Goal: Information Seeking & Learning: Compare options

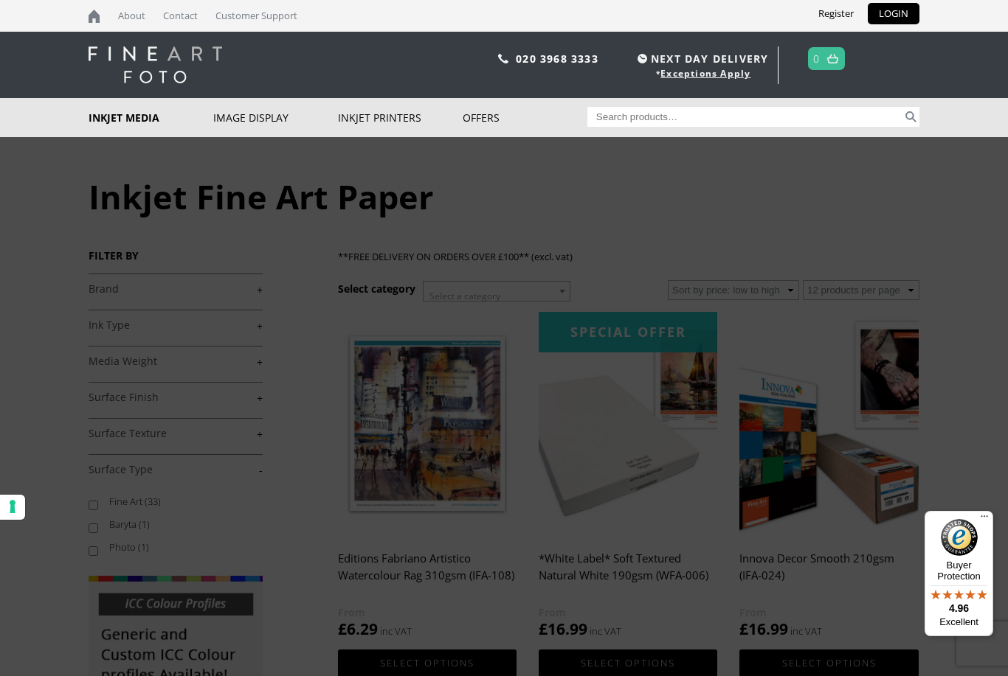
click at [0, 0] on link "Inkjet Fine Art Paper" at bounding box center [0, 0] width 0 height 0
click at [0, 0] on link "Sample Packs" at bounding box center [0, 0] width 0 height 0
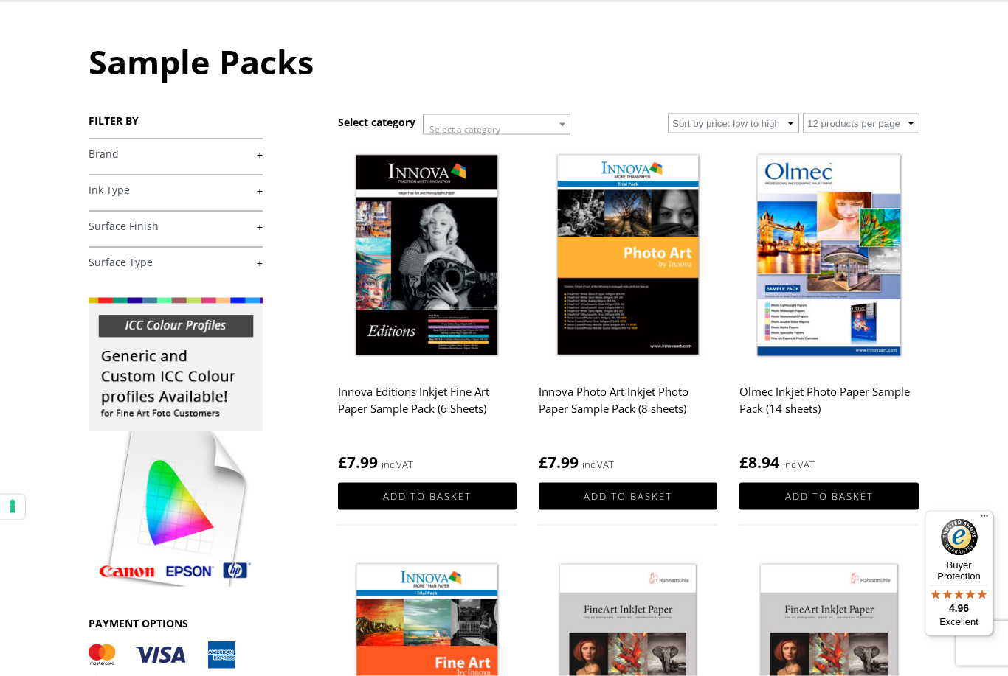
scroll to position [121, 0]
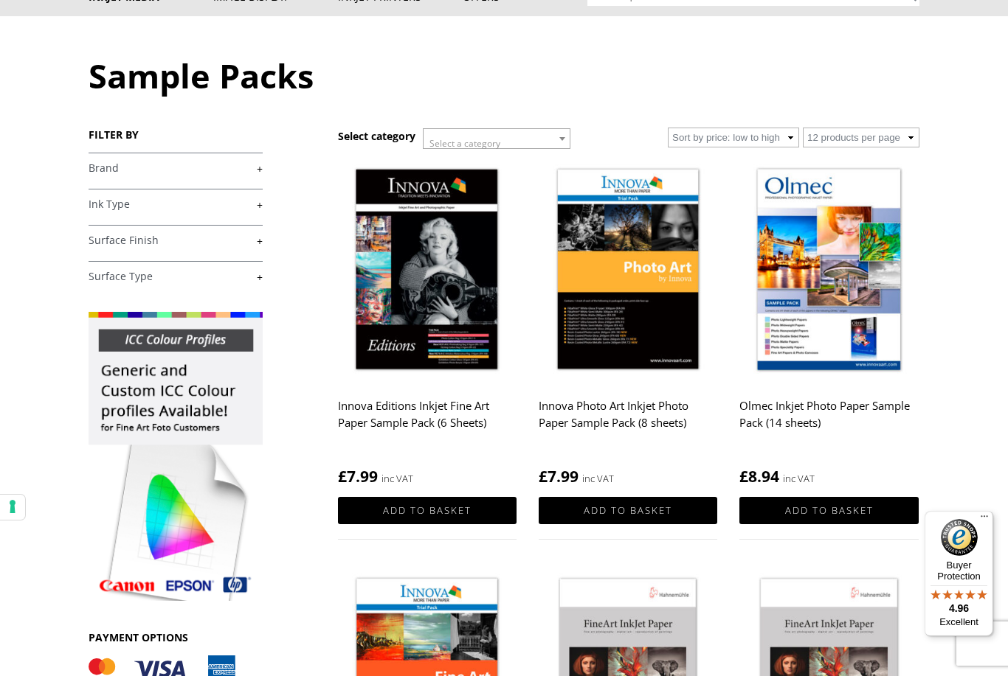
click at [426, 330] on img at bounding box center [427, 270] width 178 height 223
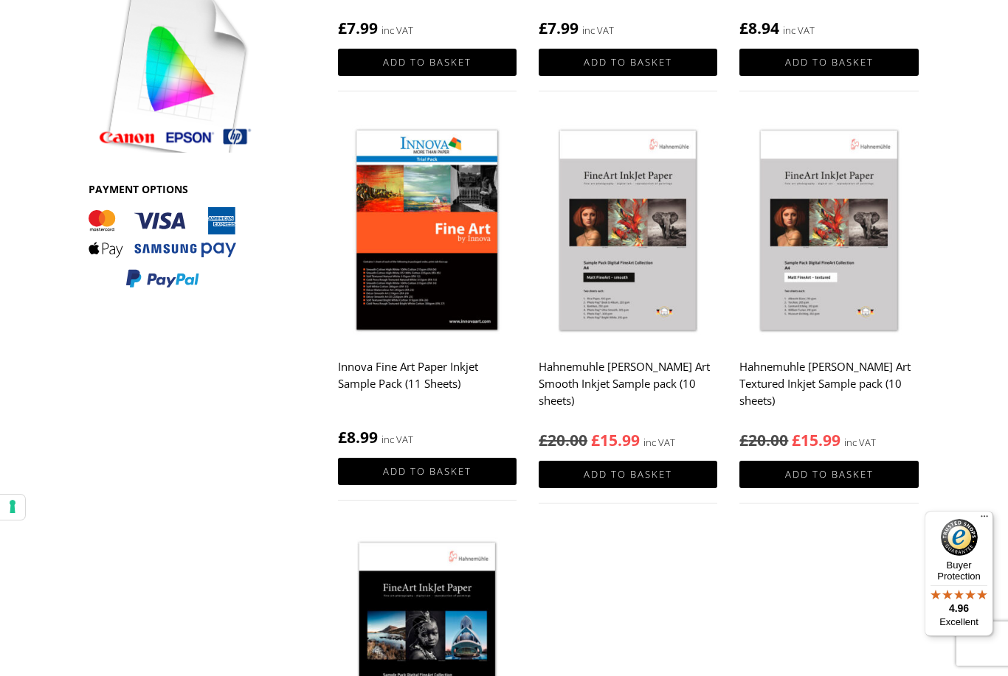
scroll to position [558, 0]
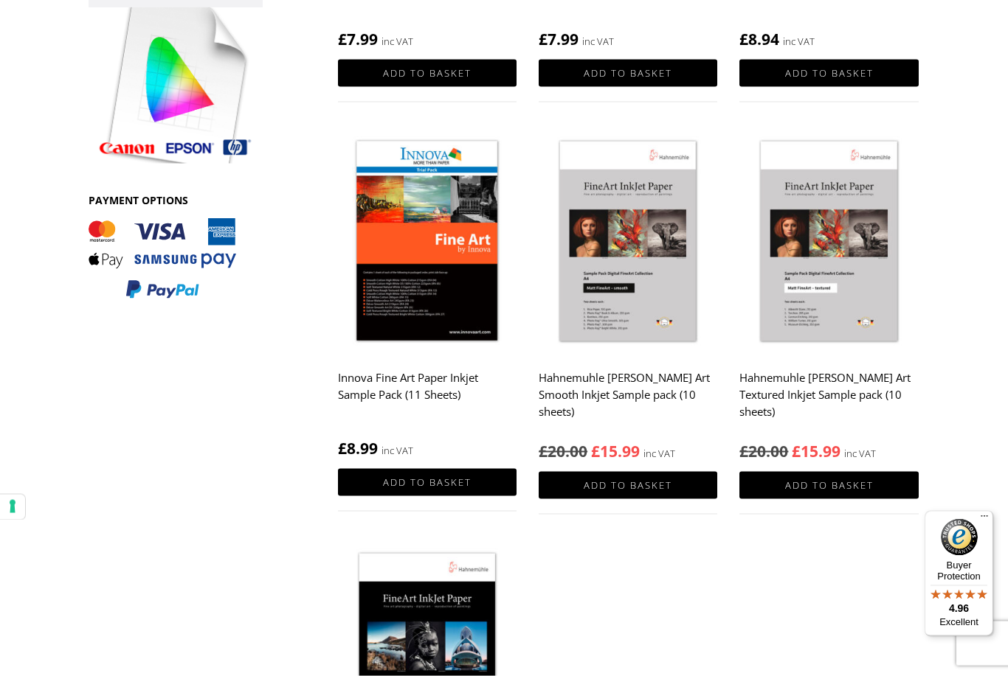
click at [638, 291] on img at bounding box center [627, 242] width 178 height 223
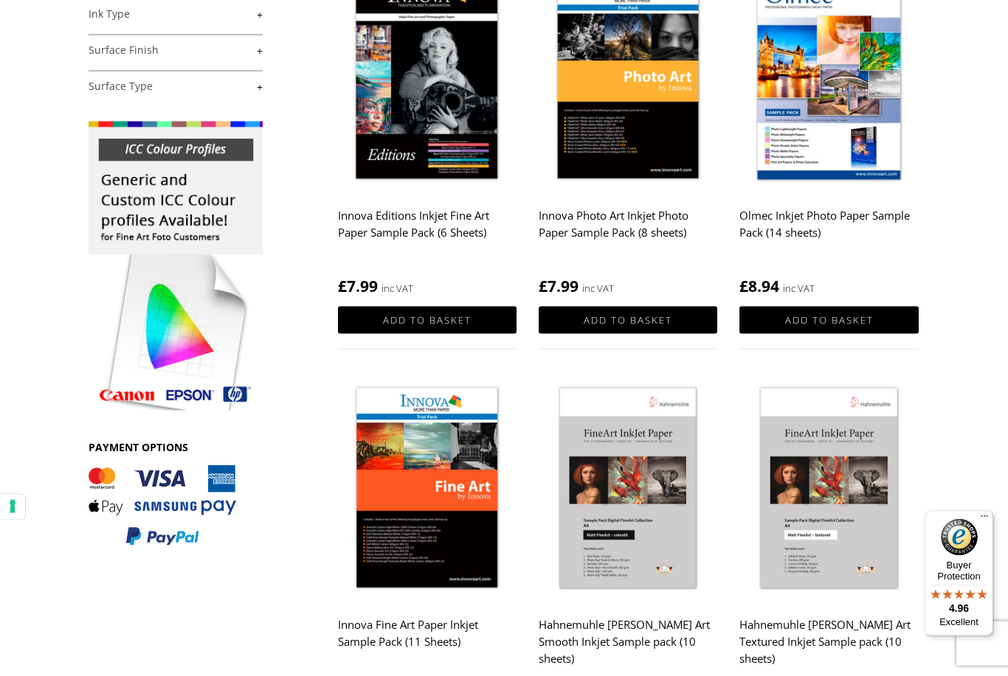
scroll to position [315, 0]
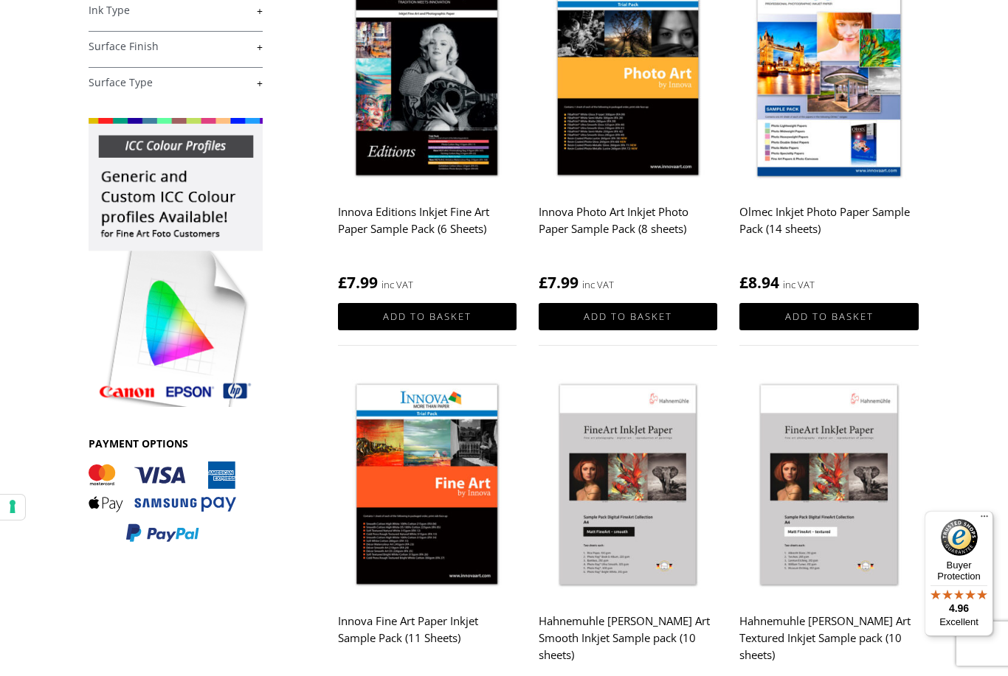
click at [847, 512] on img at bounding box center [828, 486] width 178 height 223
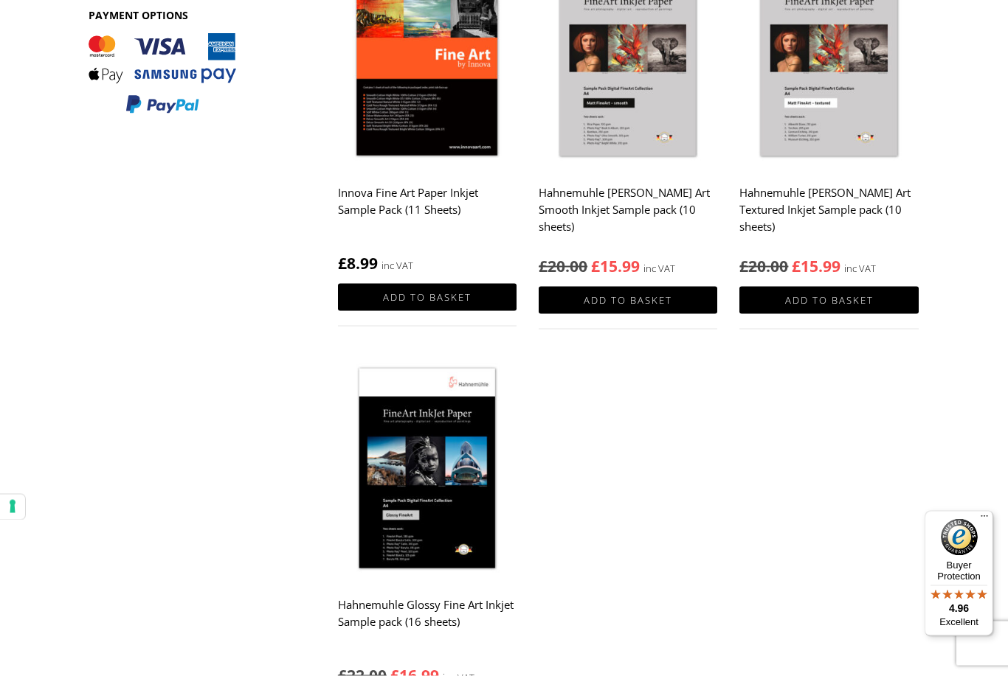
scroll to position [735, 0]
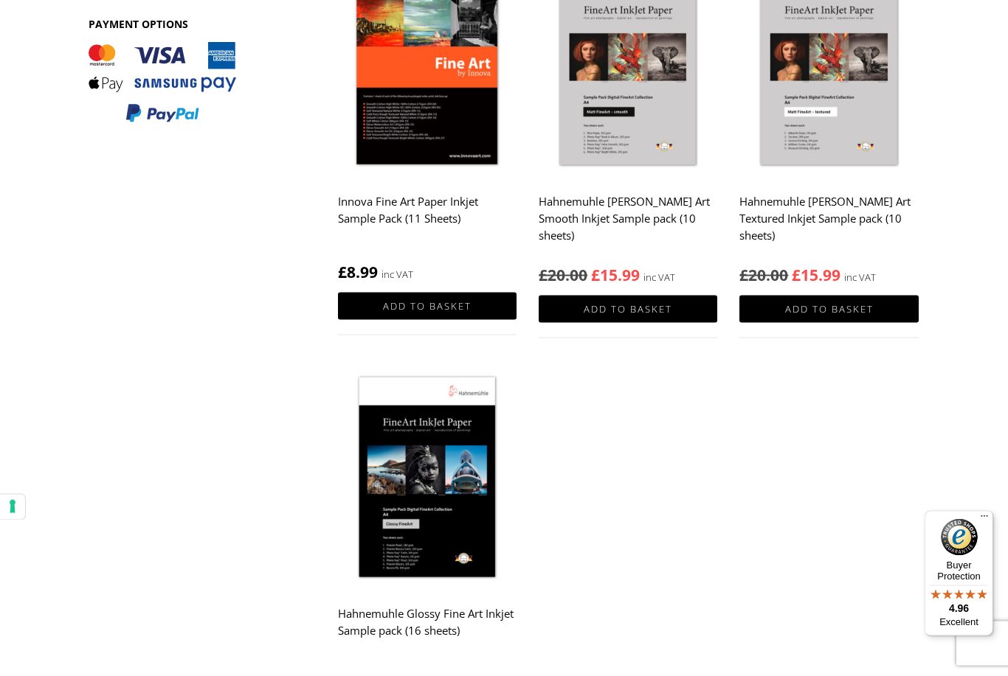
click at [423, 519] on img at bounding box center [427, 478] width 178 height 223
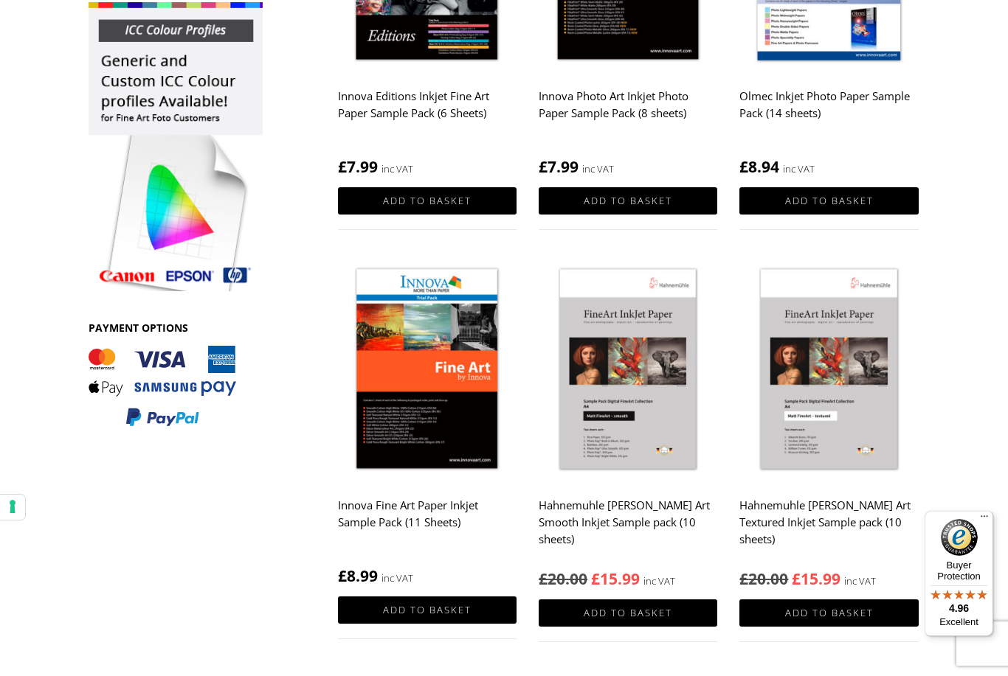
scroll to position [429, 0]
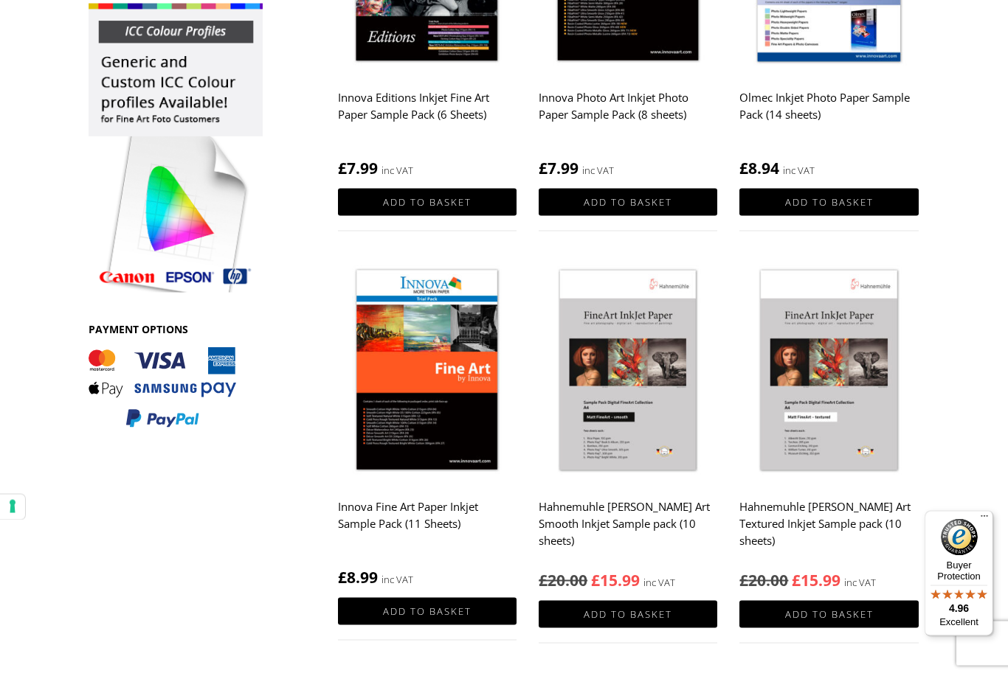
click at [437, 415] on img at bounding box center [427, 371] width 178 height 223
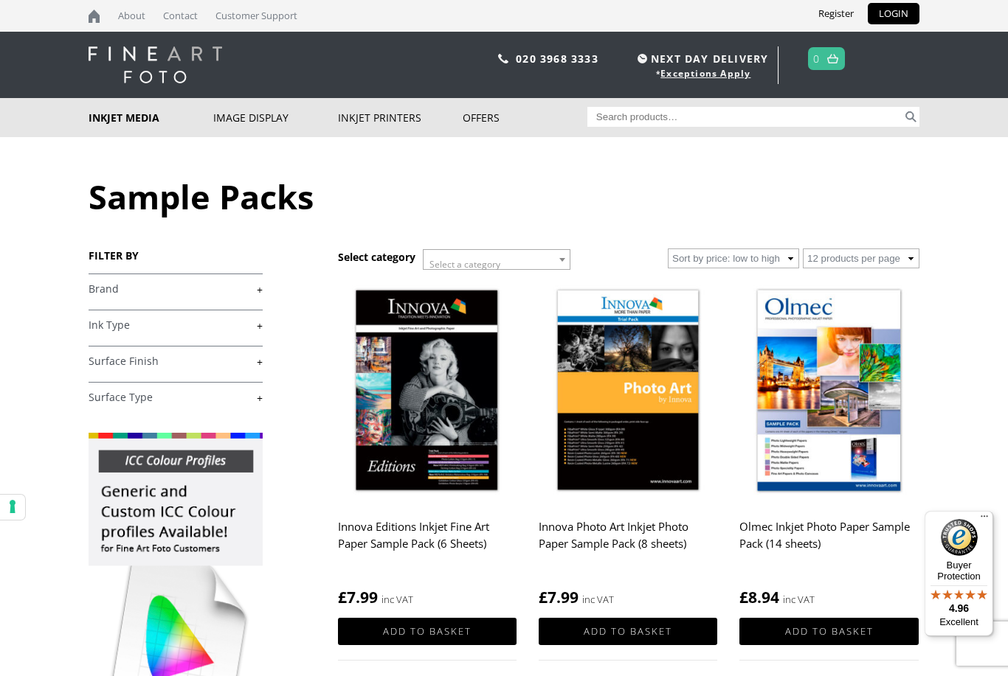
scroll to position [1, 0]
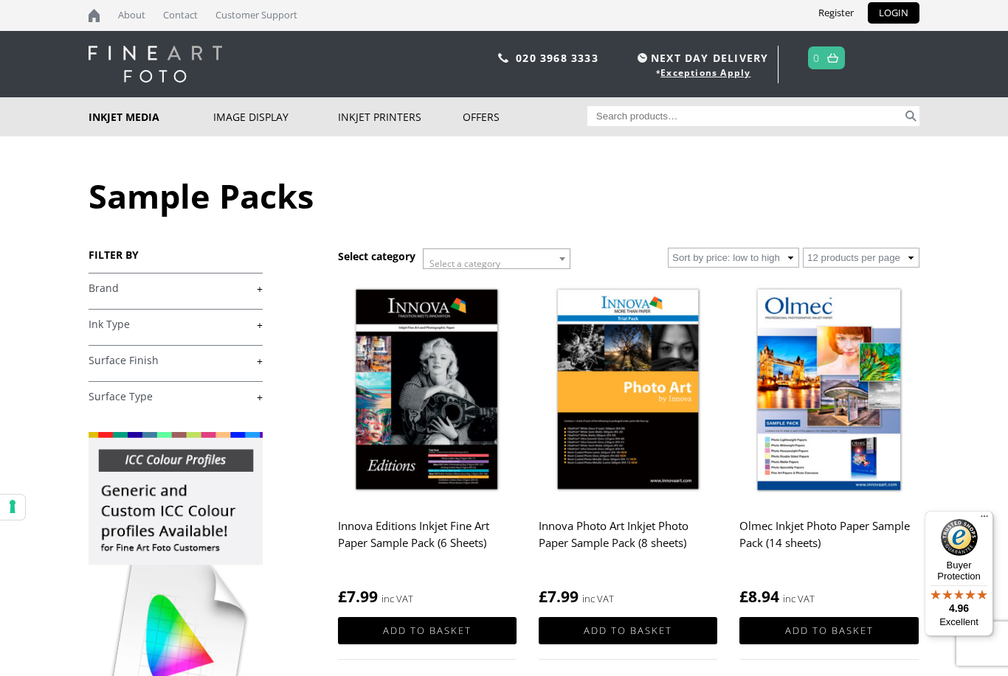
click at [260, 294] on link "+" at bounding box center [176, 289] width 174 height 14
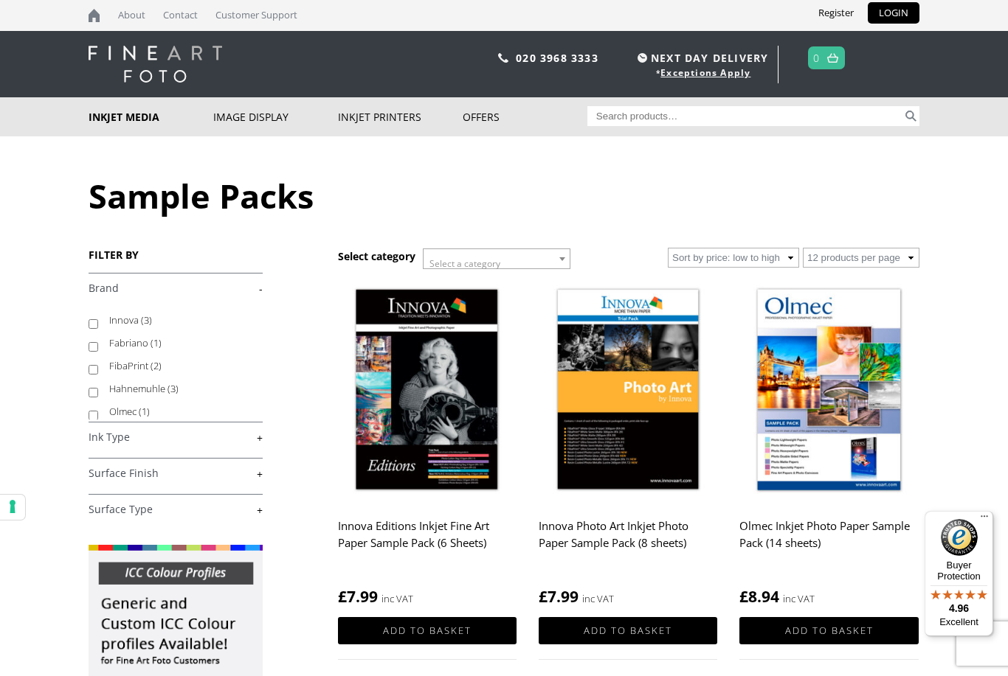
click at [261, 286] on link "-" at bounding box center [176, 289] width 174 height 14
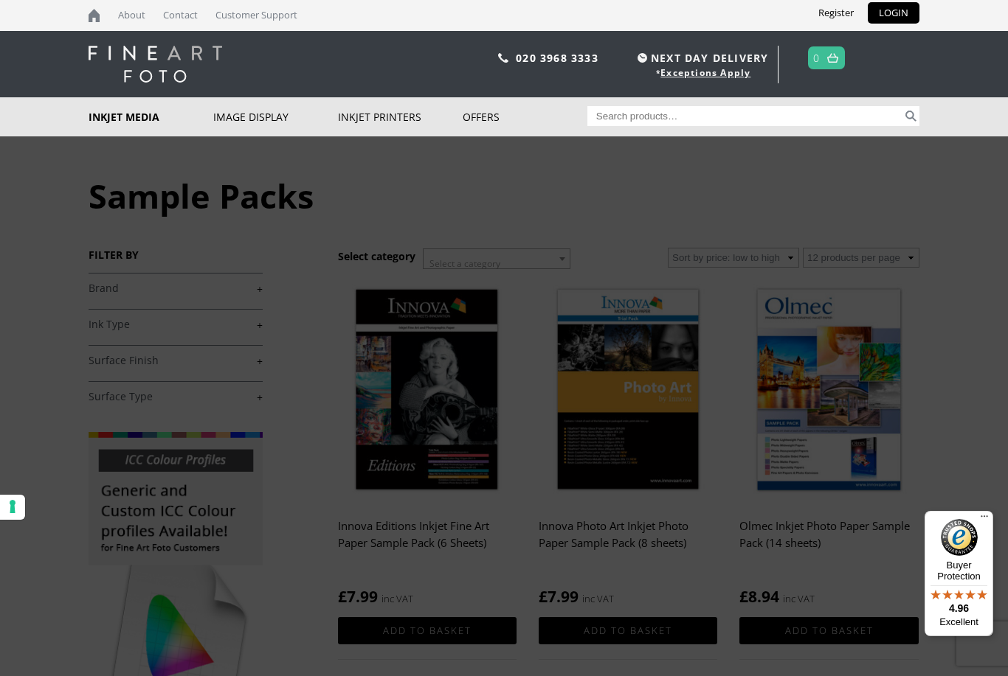
click at [0, 0] on link "Inkjet Fine Art Paper" at bounding box center [0, 0] width 0 height 0
click at [0, 0] on link "Inkjet Photo Paper" at bounding box center [0, 0] width 0 height 0
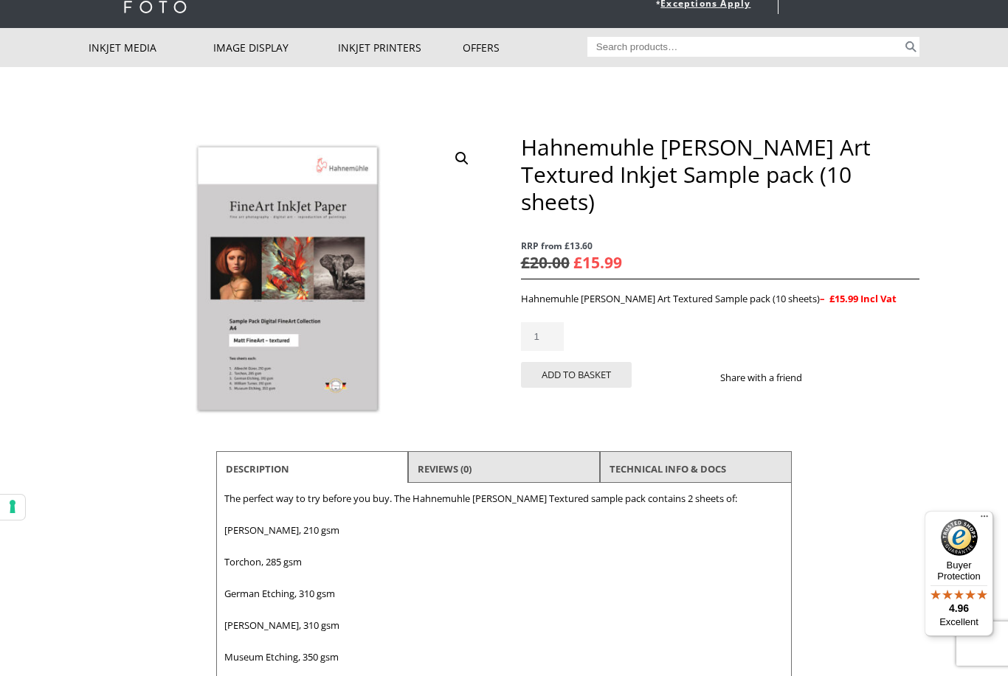
scroll to position [65, 0]
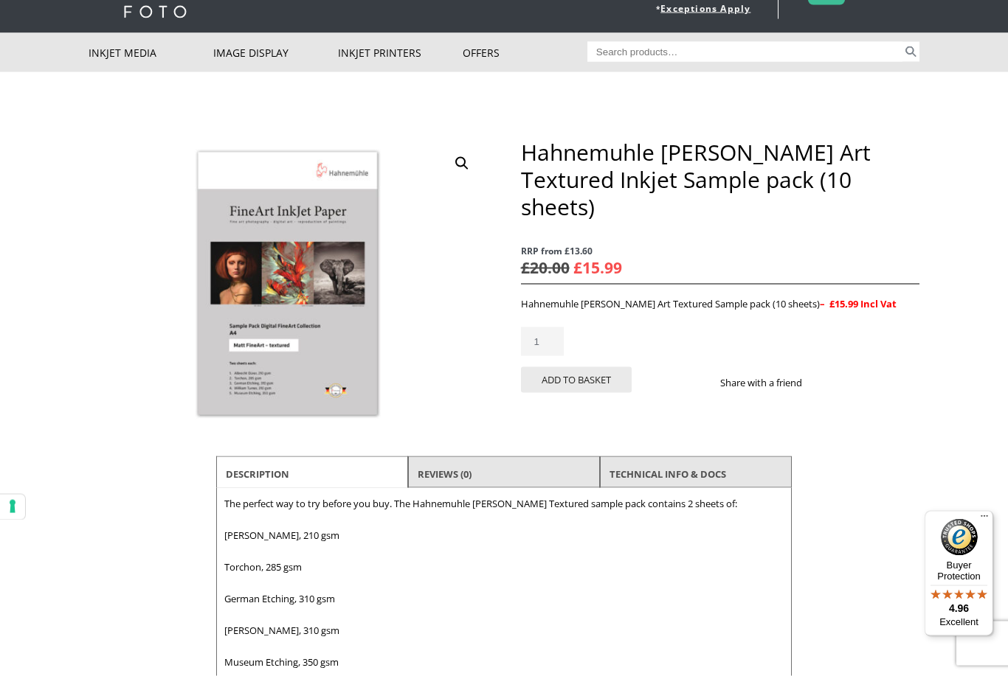
click at [251, 354] on img at bounding box center [483, 430] width 789 height 583
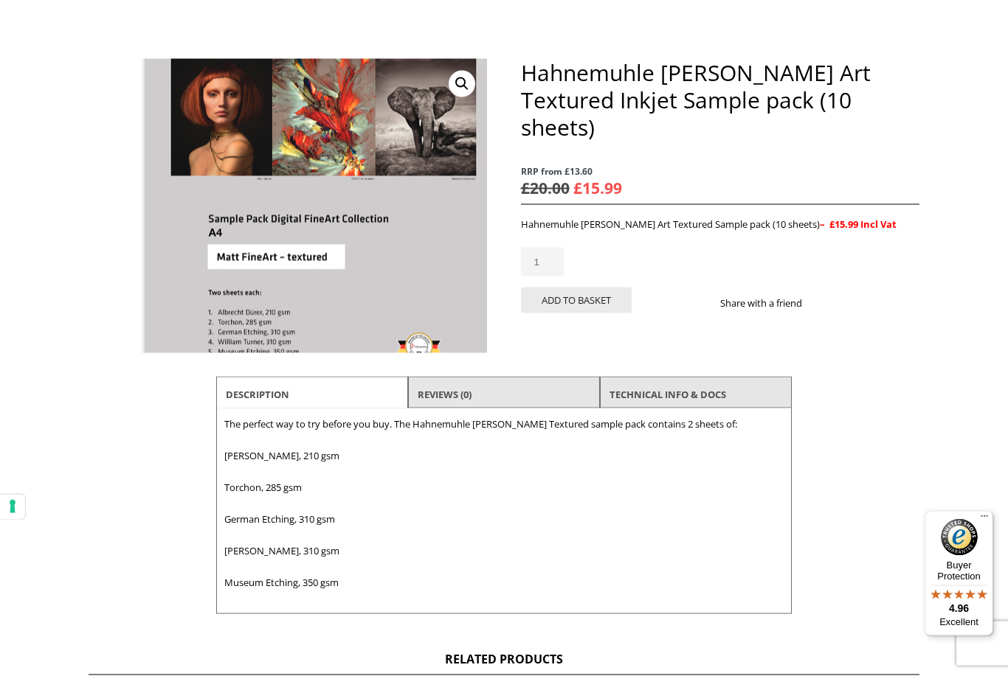
scroll to position [145, 0]
click at [467, 537] on div "Description The perfect way to try before you buy. The Hahnemuhle Matt FineArt …" at bounding box center [503, 511] width 575 height 206
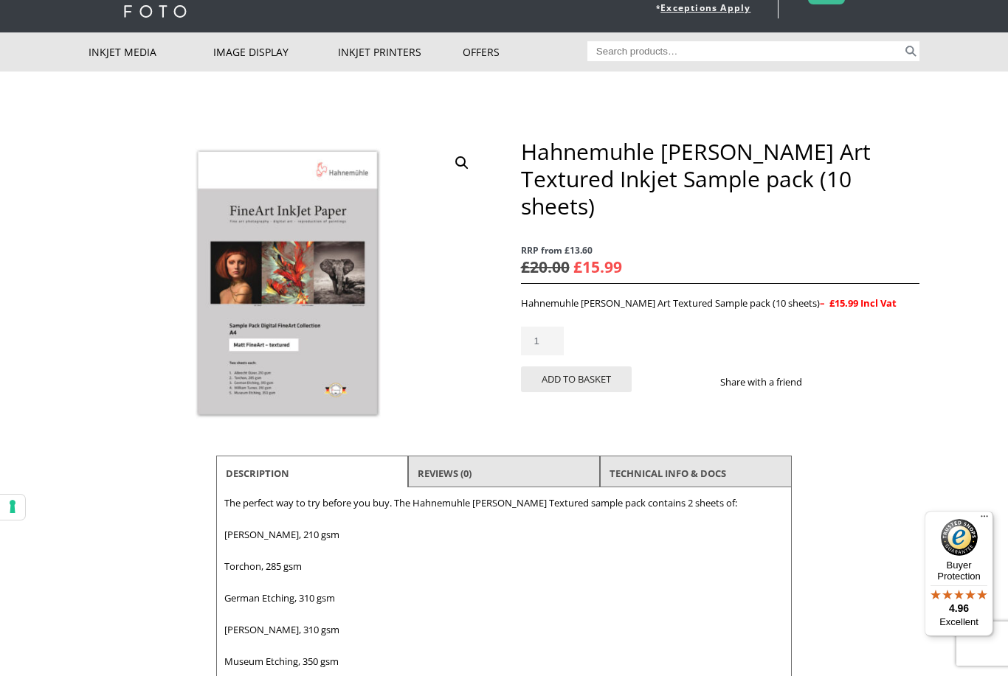
scroll to position [0, 0]
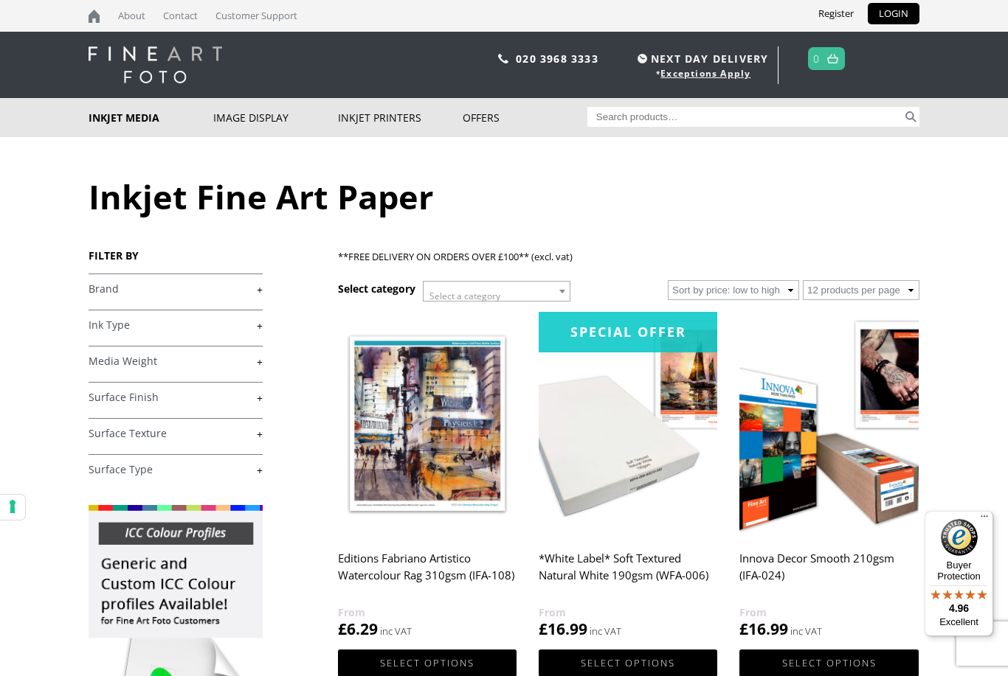
click at [265, 284] on div "FILTER BY £ 0.00 - £ 25.00 (13) £ 25.00 - £ 74.99 (31) £ 75.00 -" at bounding box center [213, 597] width 249 height 697
click at [266, 290] on div "FILTER BY £ 0.00 - £ 25.00 (13) £ 25.00 - £ 74.99 (31) £ 75.00 -" at bounding box center [213, 597] width 249 height 697
click at [260, 287] on link "+" at bounding box center [176, 289] width 174 height 14
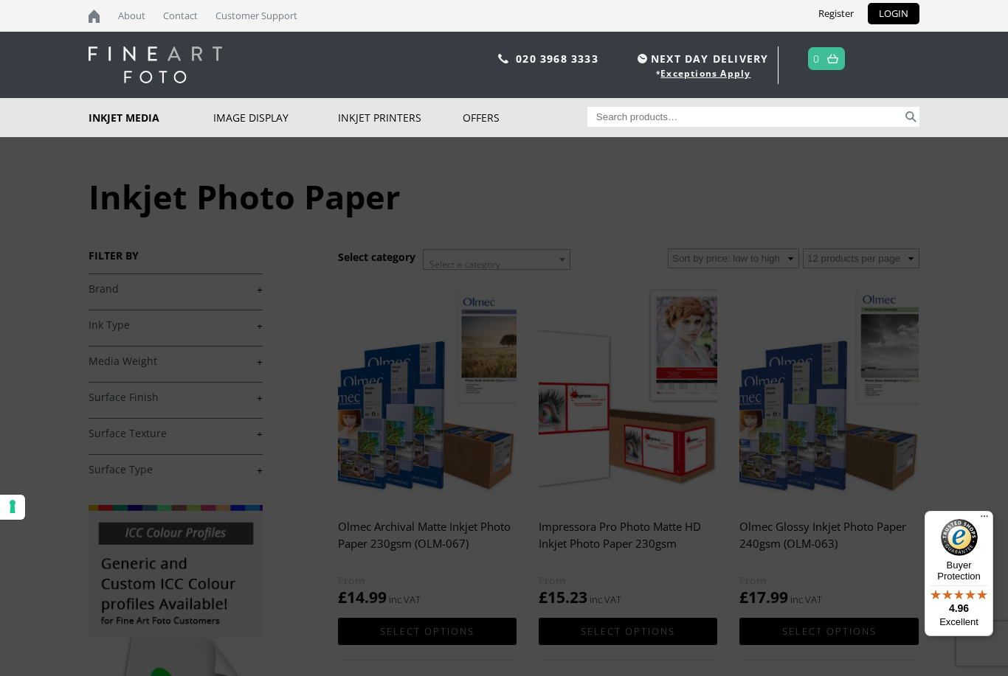
click at [0, 0] on link "Sample Packs" at bounding box center [0, 0] width 0 height 0
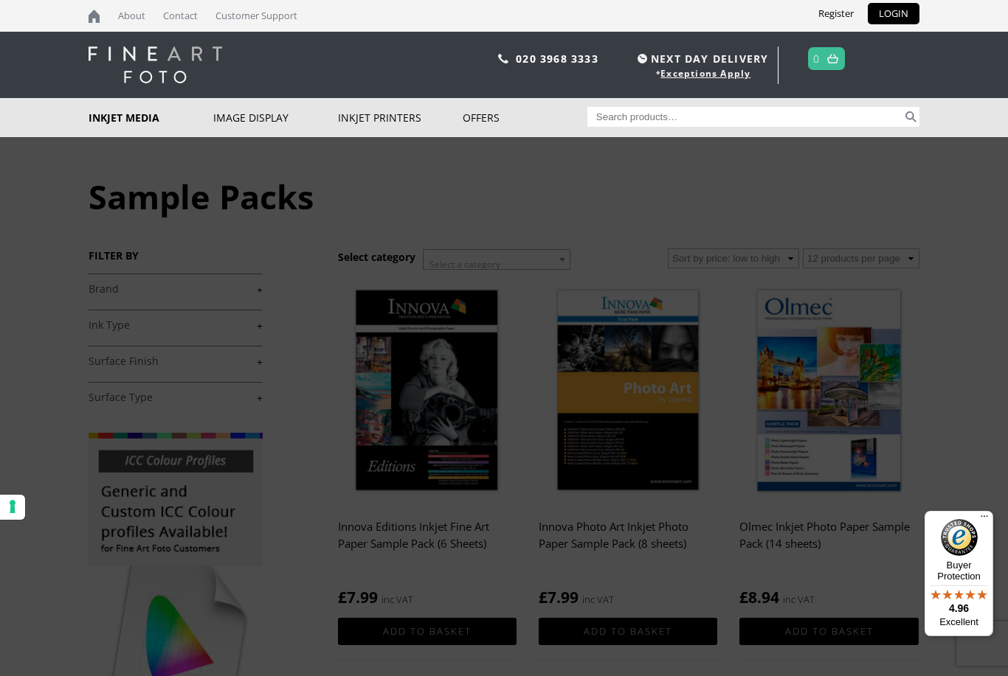
click at [0, 0] on link "Inkjet Fine Art Paper" at bounding box center [0, 0] width 0 height 0
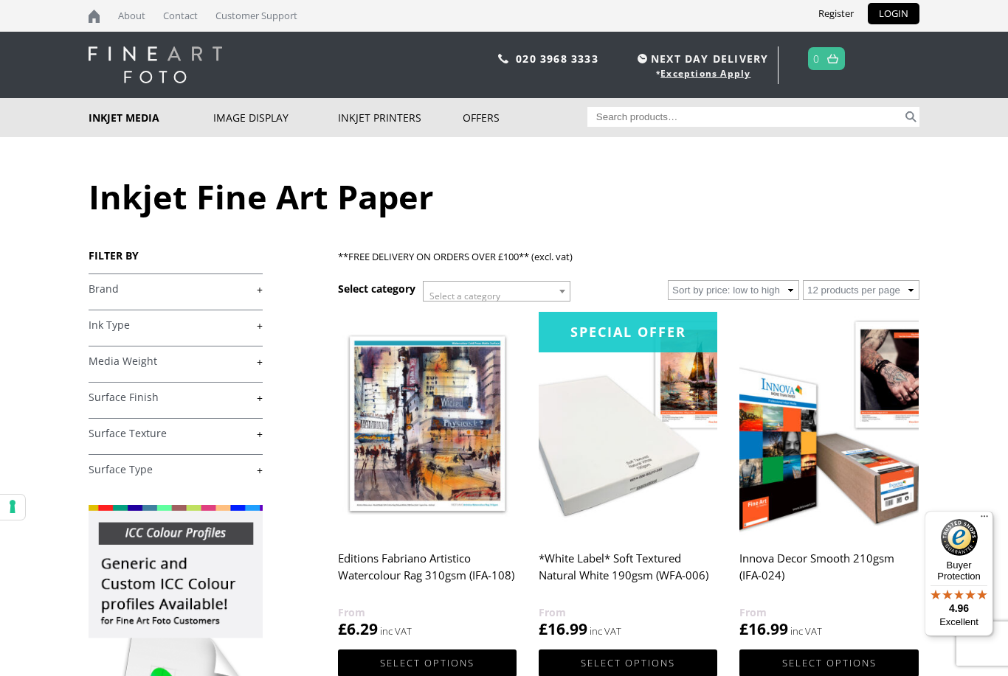
click at [249, 279] on h4 "Brand +" at bounding box center [176, 289] width 174 height 30
click at [256, 294] on link "+" at bounding box center [176, 289] width 174 height 14
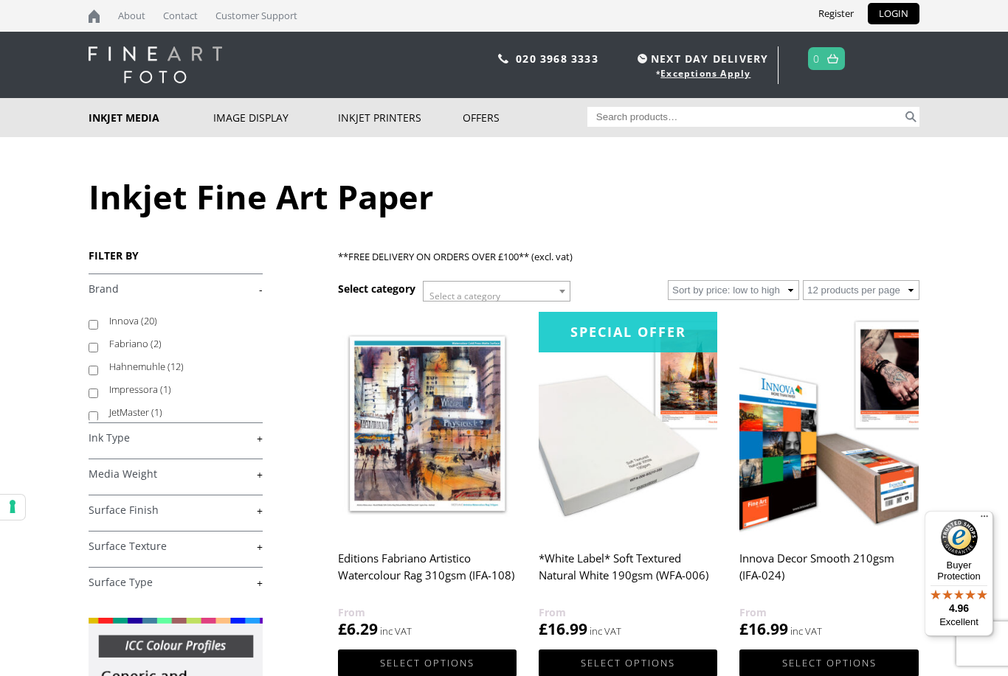
click at [98, 373] on input "Hahnemuhle (12)" at bounding box center [94, 371] width 10 height 10
checkbox input "true"
